Goal: Information Seeking & Learning: Learn about a topic

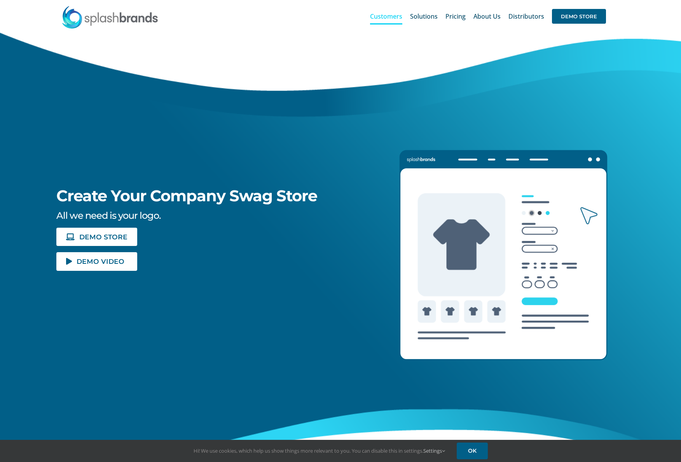
click at [392, 14] on span "Customers" at bounding box center [386, 16] width 32 height 6
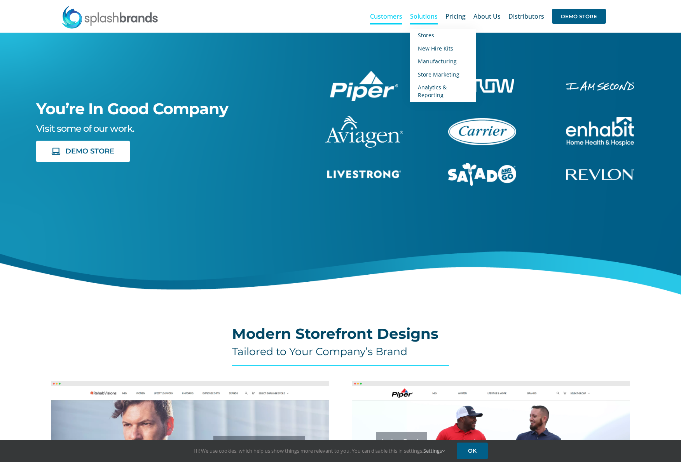
click at [426, 14] on span "Solutions" at bounding box center [424, 16] width 28 height 6
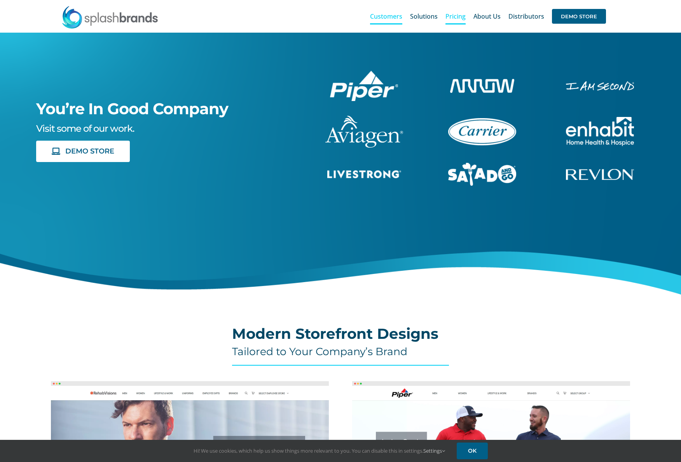
click at [453, 15] on span "Pricing" at bounding box center [455, 16] width 20 height 6
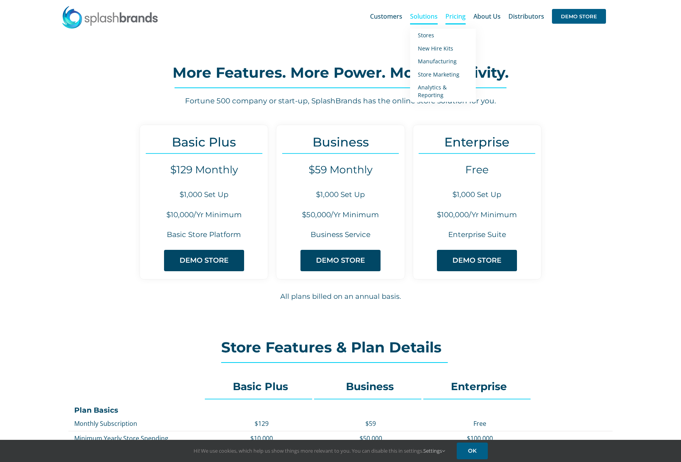
click at [430, 17] on span "Solutions" at bounding box center [424, 16] width 28 height 6
click at [434, 61] on span "Manufacturing" at bounding box center [437, 61] width 39 height 7
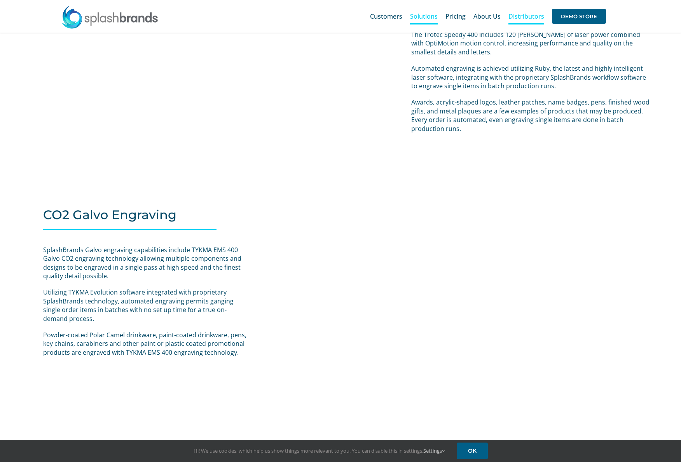
scroll to position [655, 0]
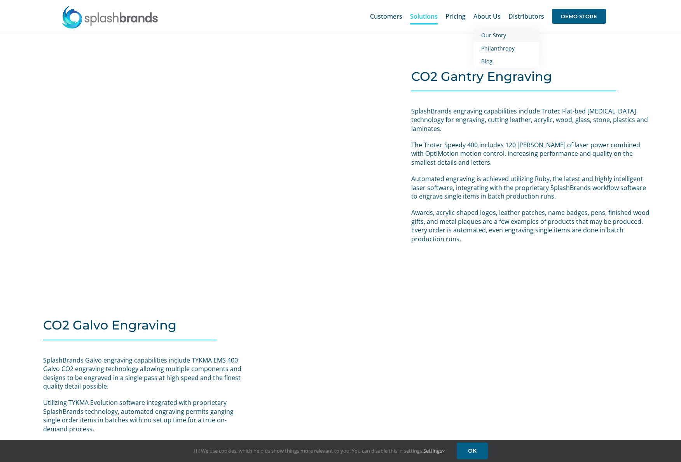
click at [498, 35] on span "Our Story" at bounding box center [493, 34] width 25 height 7
